Goal: Book appointment/travel/reservation

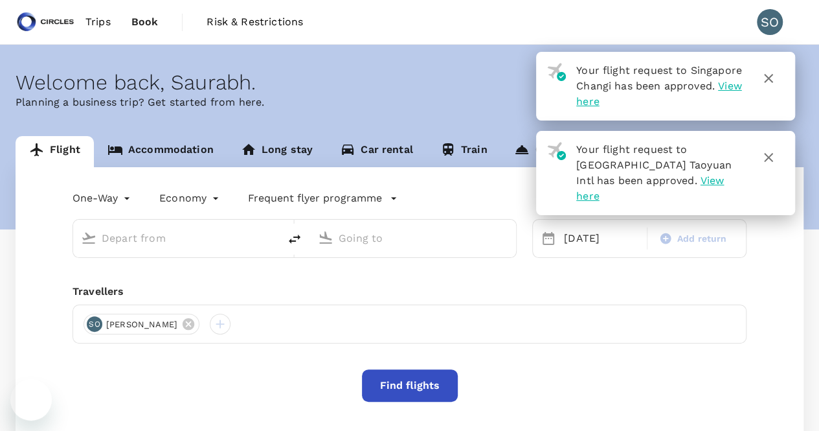
click at [155, 148] on link "Accommodation" at bounding box center [160, 151] width 133 height 31
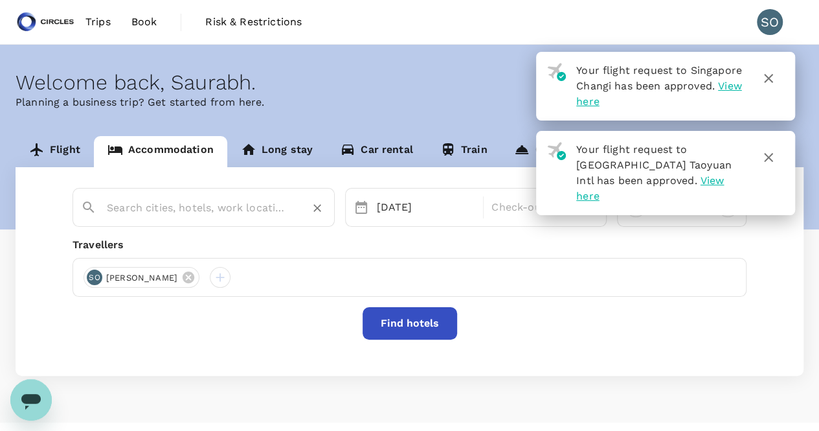
click at [165, 205] on input "text" at bounding box center [198, 208] width 183 height 20
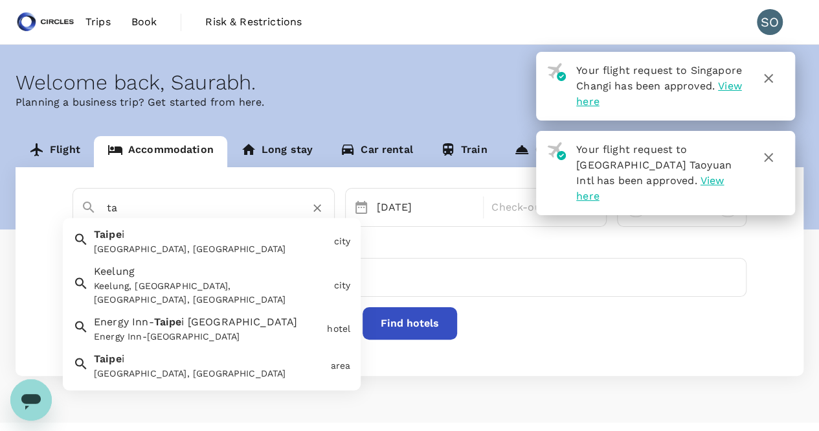
type input "t"
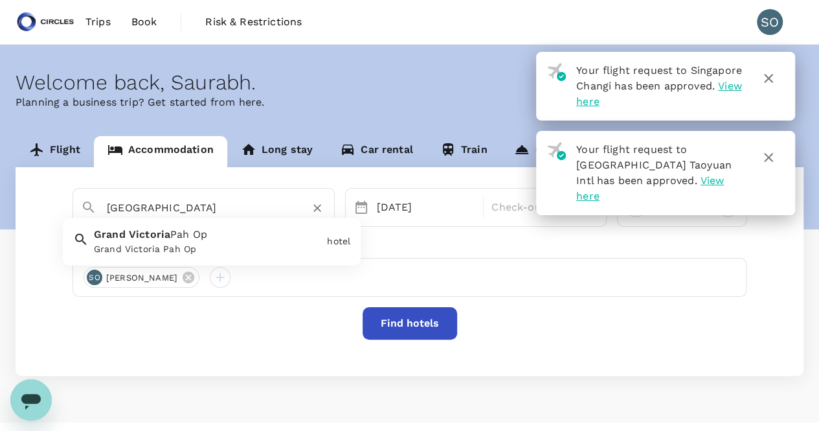
click at [191, 237] on span "Pah Op" at bounding box center [188, 235] width 37 height 12
type input "Grand Victoria Pah Op"
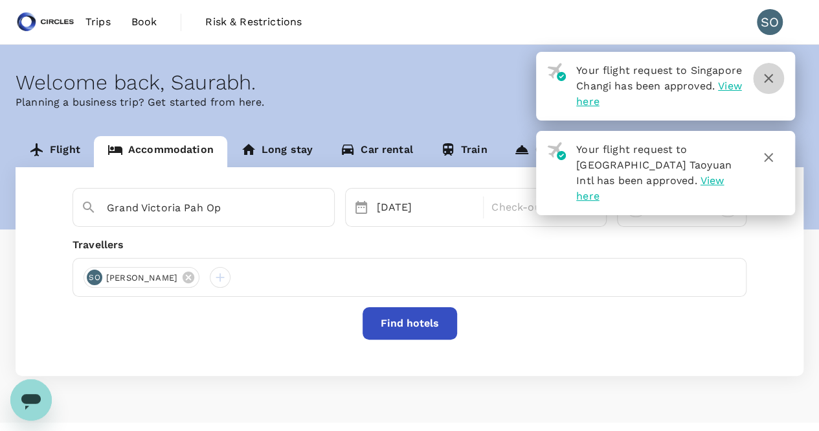
click at [766, 78] on icon "button" at bounding box center [769, 79] width 16 height 16
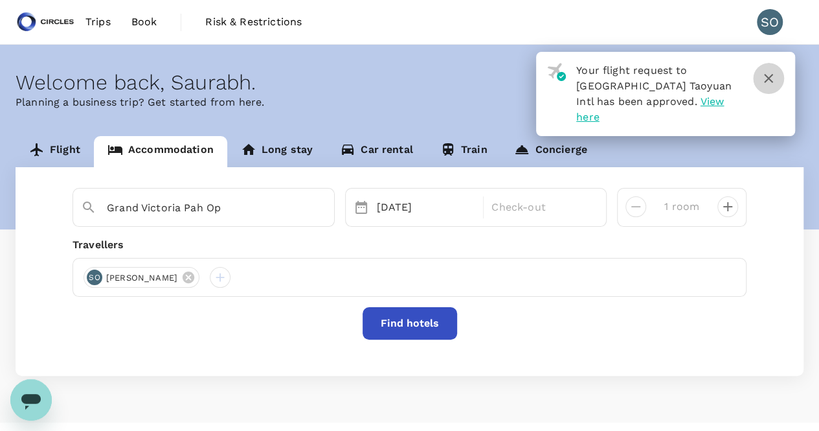
click at [766, 78] on icon "button" at bounding box center [769, 79] width 16 height 16
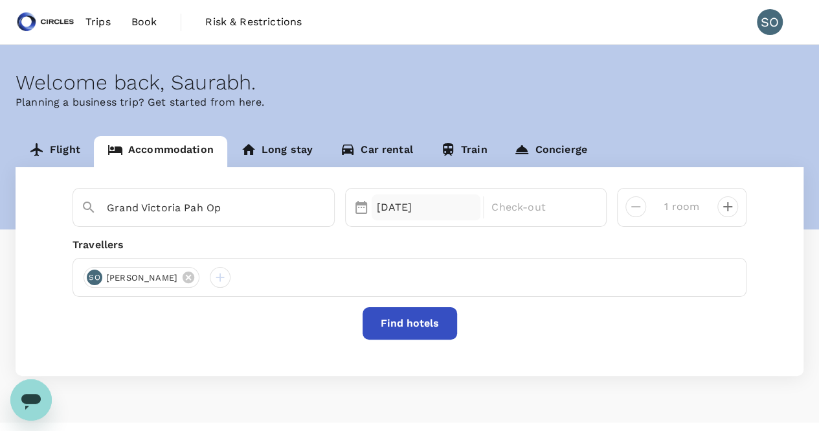
click at [438, 209] on div "[DATE]" at bounding box center [426, 207] width 109 height 26
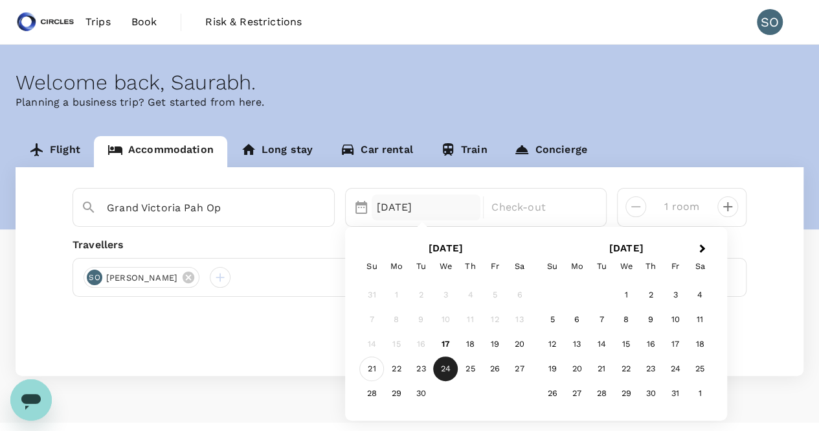
click at [371, 367] on div "21" at bounding box center [372, 369] width 25 height 25
click at [447, 373] on div "24" at bounding box center [445, 369] width 25 height 25
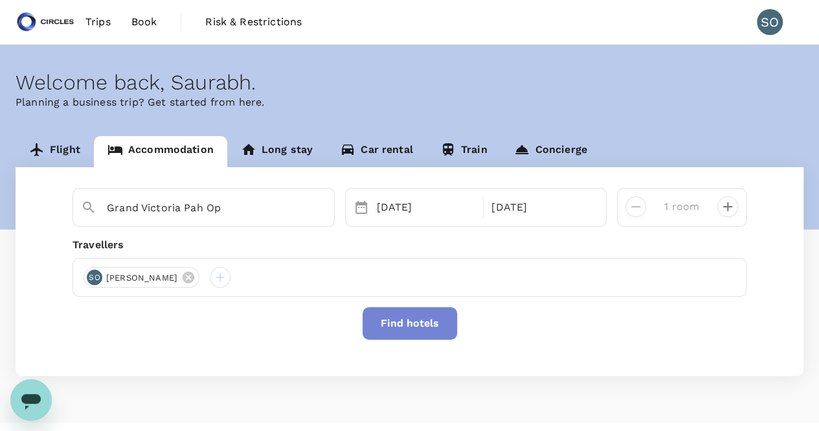
click at [418, 318] on button "Find hotels" at bounding box center [410, 323] width 95 height 32
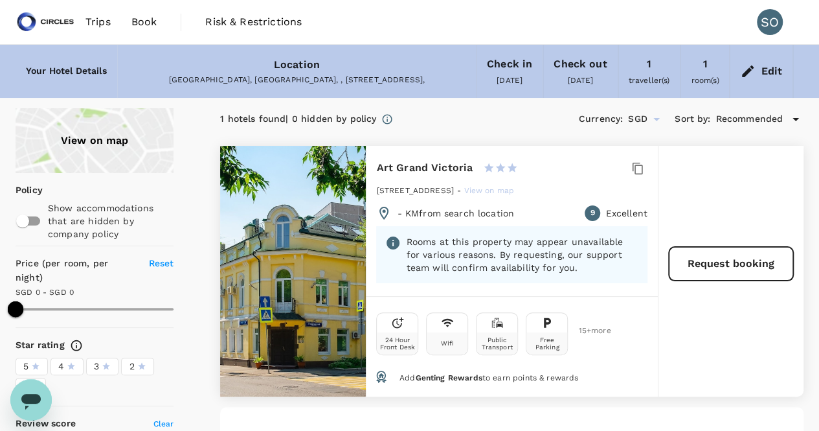
click at [102, 27] on span "Trips" at bounding box center [98, 22] width 25 height 16
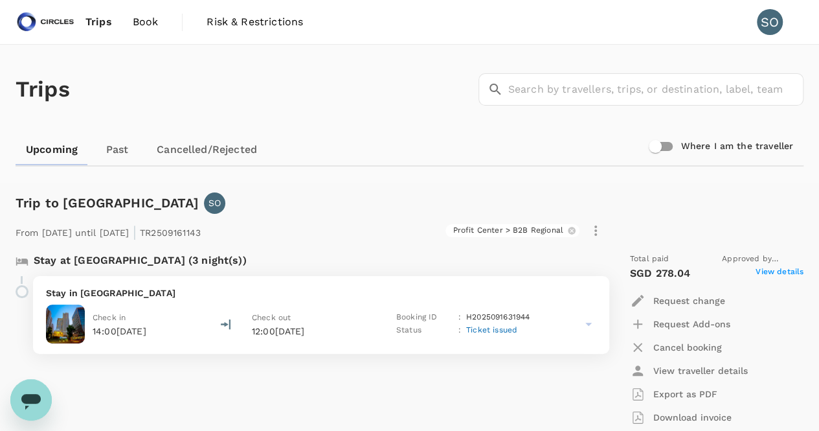
click at [134, 25] on span "Book" at bounding box center [146, 22] width 26 height 16
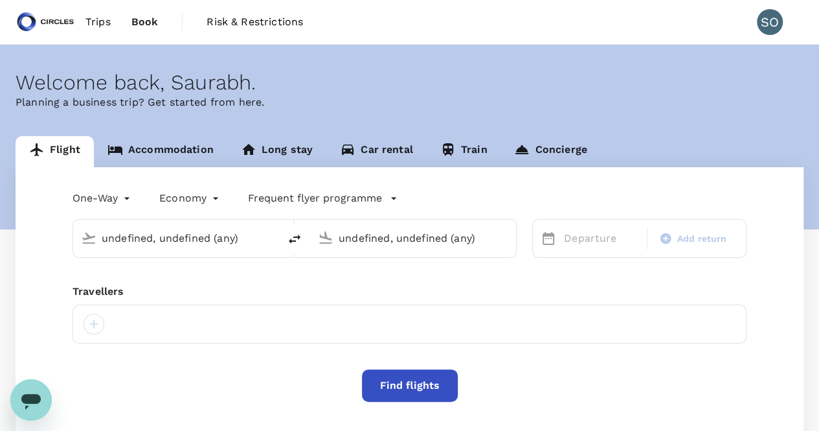
type input "Taiwan Taoyuan Intl (TPE)"
type input "Singapore Changi (SIN)"
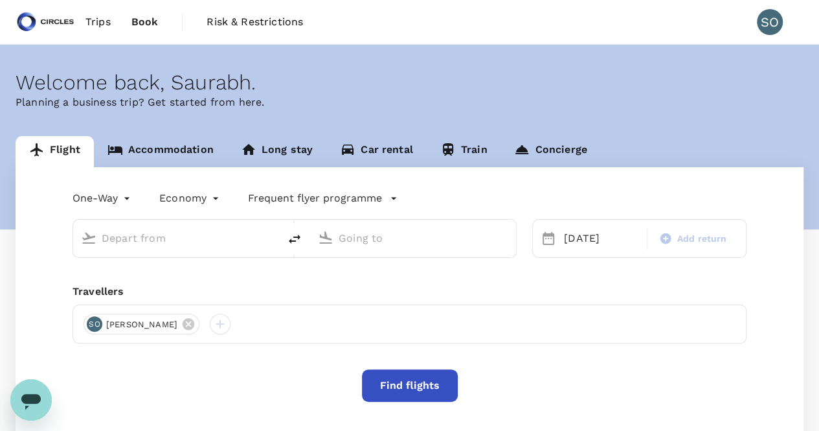
type input "Taiwan Taoyuan Intl (TPE)"
type input "Singapore Changi (SIN)"
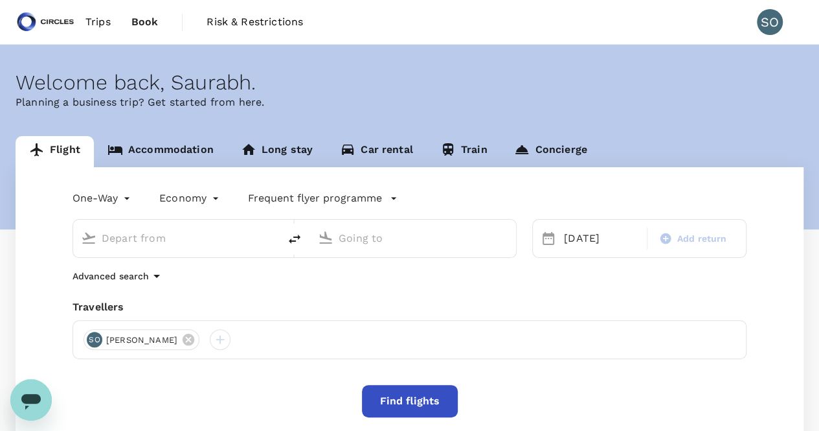
type input "Taiwan Taoyuan Intl (TPE)"
type input "Singapore Changi (SIN)"
click at [183, 146] on link "Accommodation" at bounding box center [160, 151] width 133 height 31
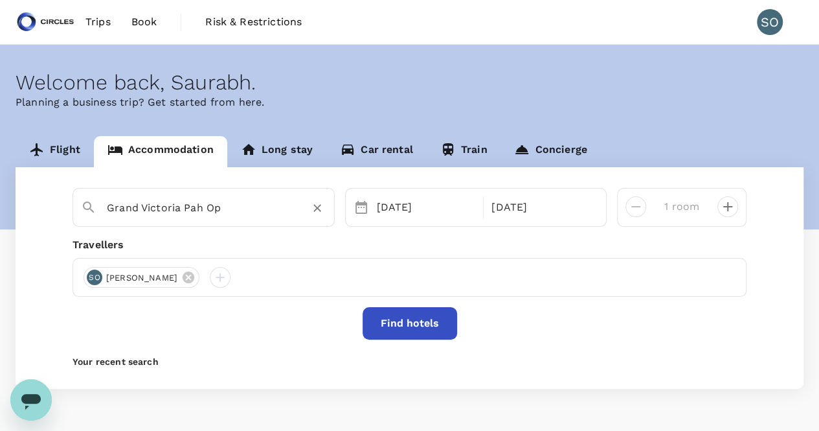
click at [185, 214] on input "Grand Victoria Pah Op" at bounding box center [198, 208] width 183 height 20
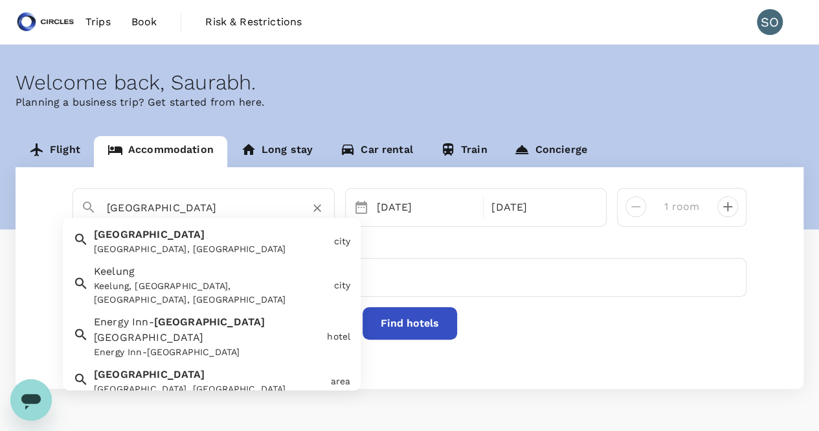
click at [192, 253] on div "[GEOGRAPHIC_DATA], [GEOGRAPHIC_DATA]" at bounding box center [211, 250] width 235 height 14
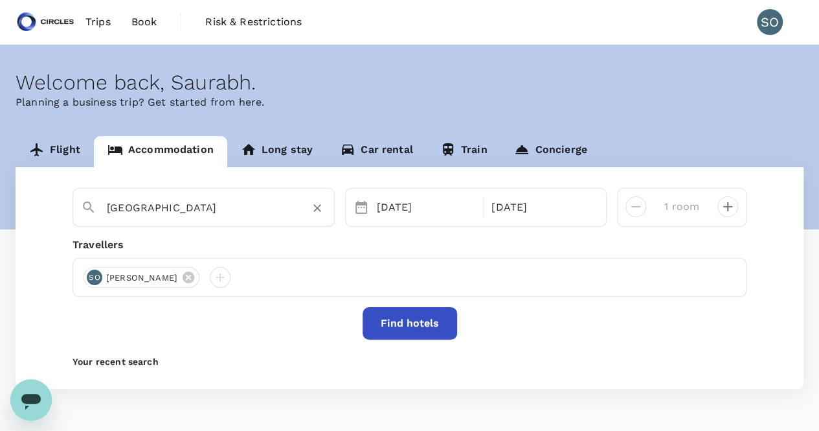
type input "[GEOGRAPHIC_DATA]"
click at [389, 331] on button "Find hotels" at bounding box center [410, 323] width 95 height 32
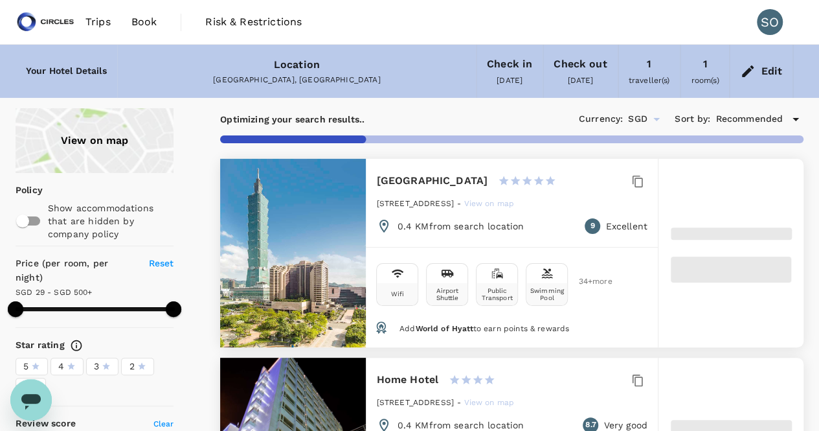
scroll to position [65, 0]
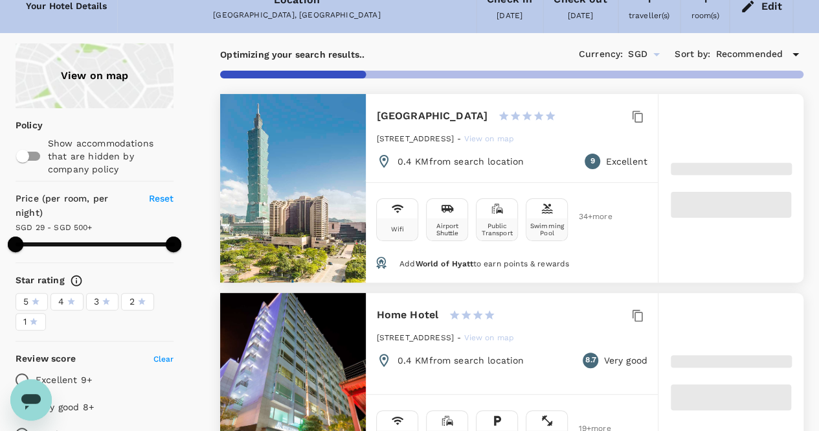
type input "499.05"
type input "18.05"
type input "499.14"
type input "14.14"
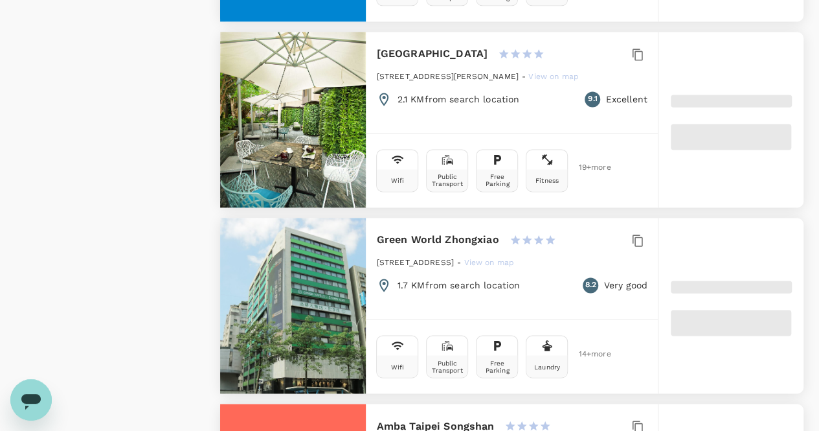
scroll to position [3750, 0]
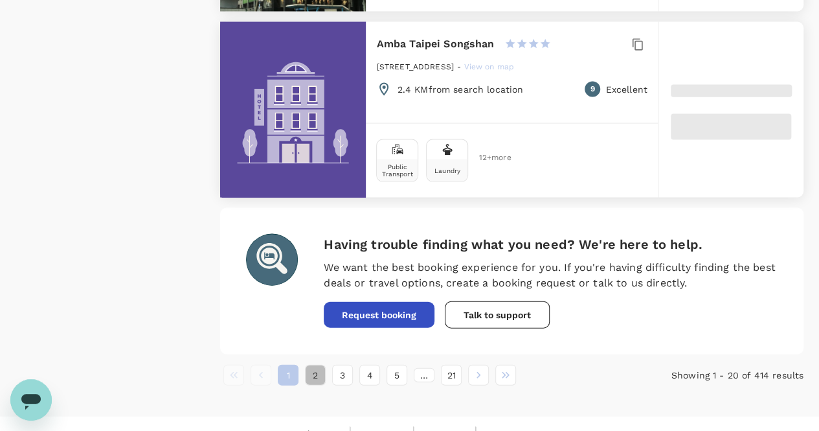
click at [307, 365] on button "2" at bounding box center [315, 375] width 21 height 21
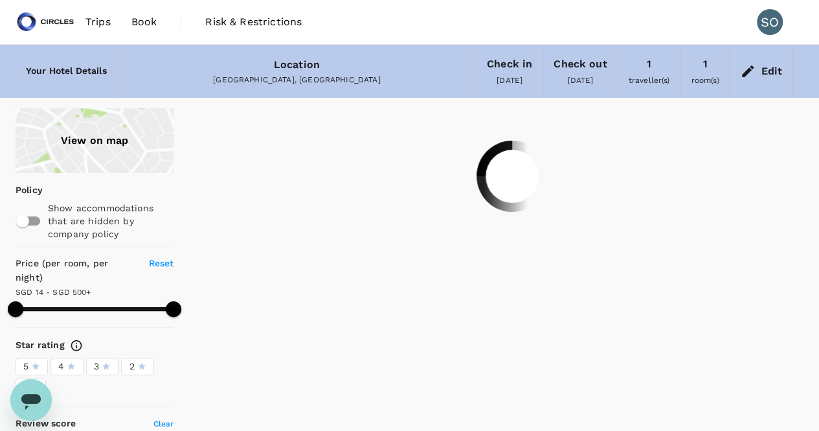
scroll to position [0, 0]
type input "499.14"
